Goal: Information Seeking & Learning: Learn about a topic

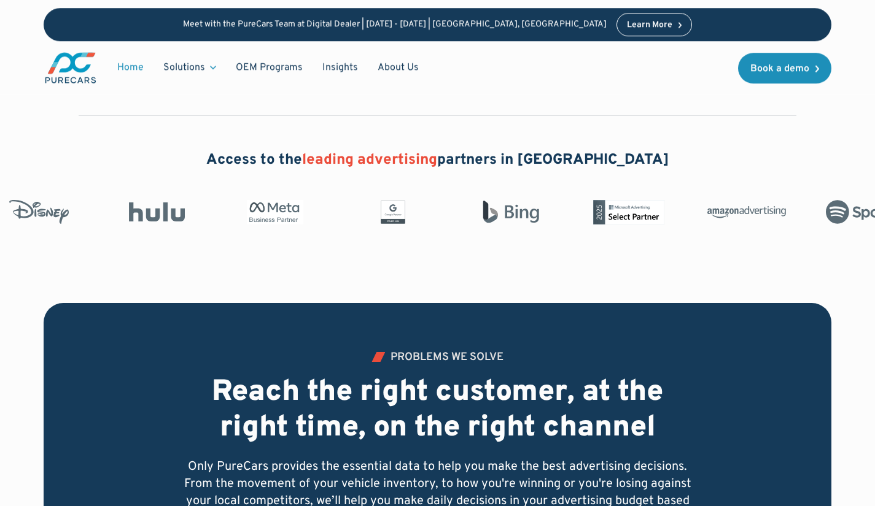
scroll to position [387, 0]
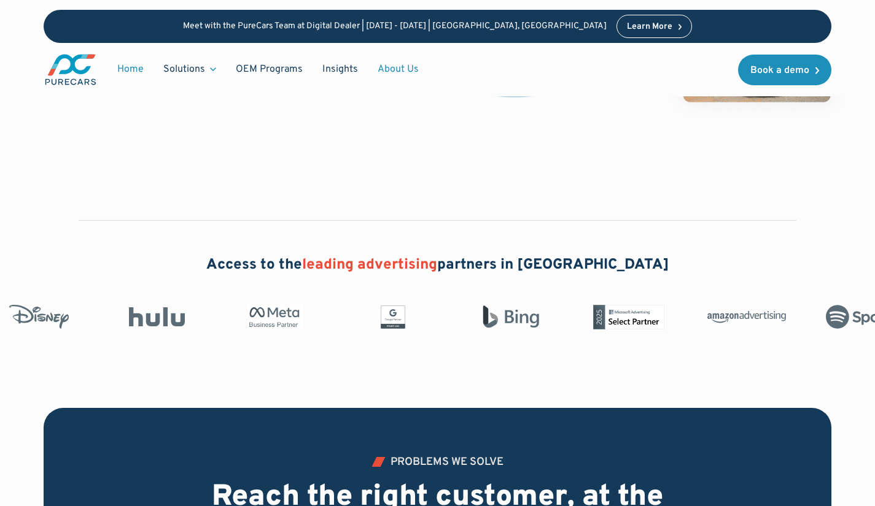
click at [387, 66] on link "About Us" at bounding box center [398, 69] width 61 height 23
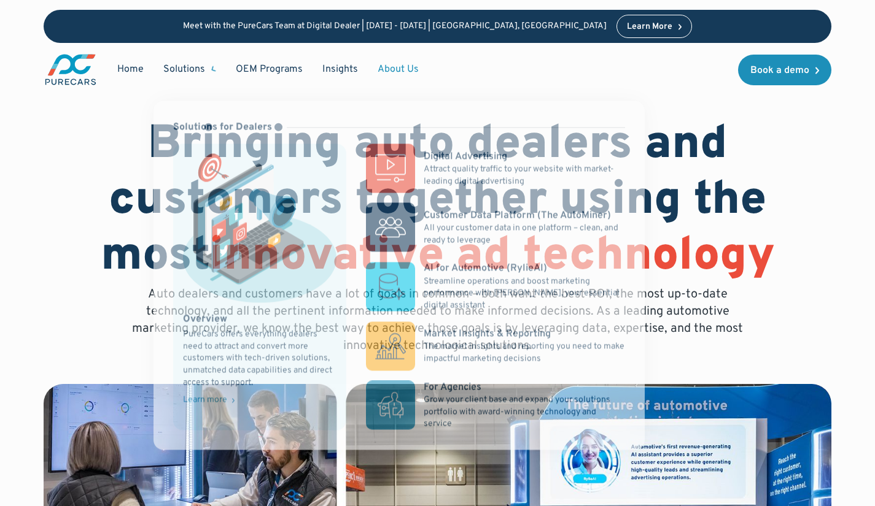
click at [205, 74] on div "Solutions" at bounding box center [189, 69] width 72 height 23
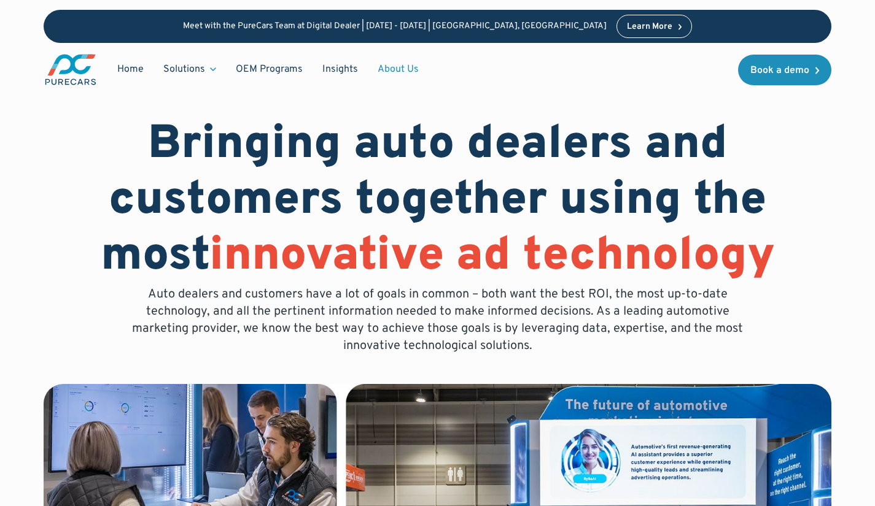
click at [205, 74] on div "Solutions" at bounding box center [189, 69] width 72 height 23
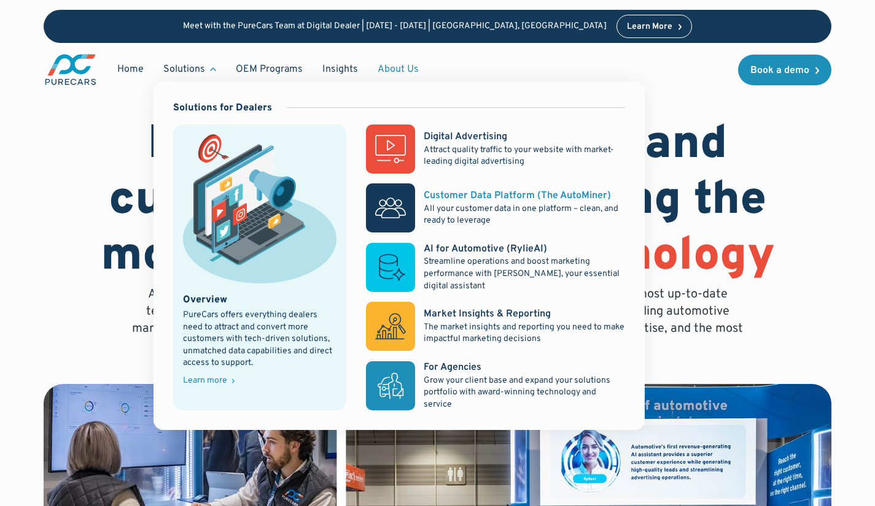
click at [453, 198] on div "Customer Data Platform (The AutoMiner)" at bounding box center [517, 196] width 187 height 14
